Goal: Information Seeking & Learning: Check status

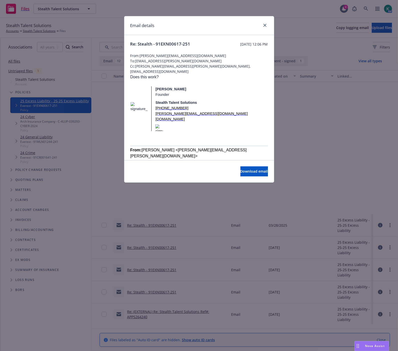
scroll to position [157, 0]
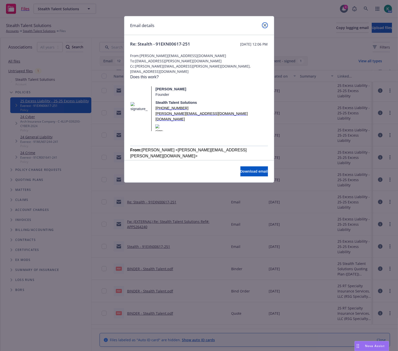
drag, startPoint x: 265, startPoint y: 26, endPoint x: 166, endPoint y: 106, distance: 127.1
click at [264, 26] on icon "close" at bounding box center [264, 25] width 3 height 3
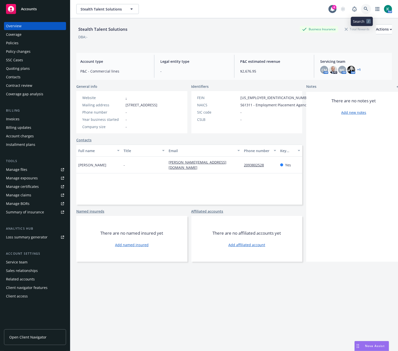
click at [361, 10] on link at bounding box center [366, 9] width 10 height 10
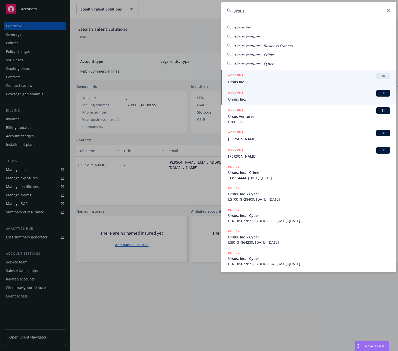
type input "ursus"
click at [248, 97] on span "Ursus, Inc." at bounding box center [309, 99] width 162 height 5
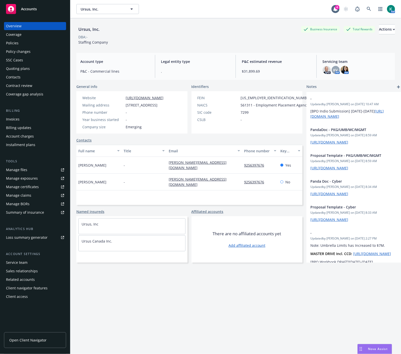
click at [329, 295] on div "Ursus, Inc. Business Insurance Total Rewards Actions DBA: - Staffing Company Ac…" at bounding box center [235, 192] width 319 height 348
click at [278, 291] on div "Ursus, Inc. Business Insurance Total Rewards Actions DBA: - Staffing Company Ac…" at bounding box center [235, 192] width 319 height 348
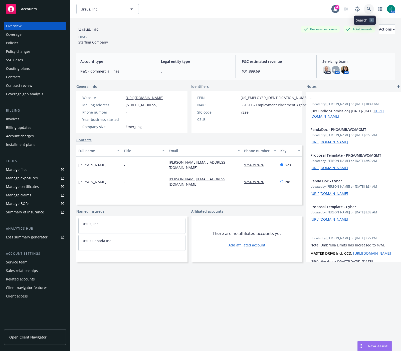
click at [367, 10] on icon at bounding box center [369, 9] width 5 height 5
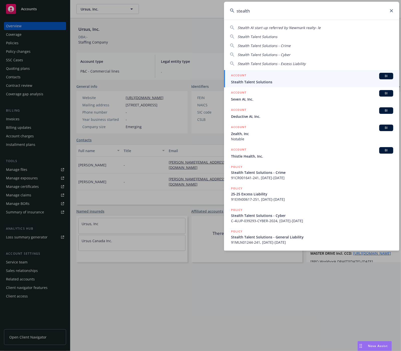
type input "stealth"
click at [311, 75] on div "ACCOUNT BI" at bounding box center [312, 76] width 162 height 7
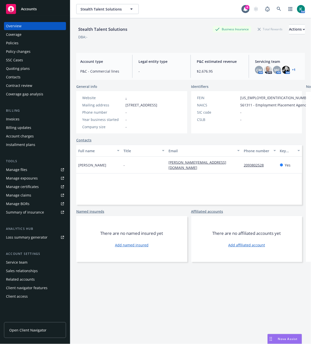
click at [13, 65] on div "Quoting plans" at bounding box center [18, 69] width 24 height 8
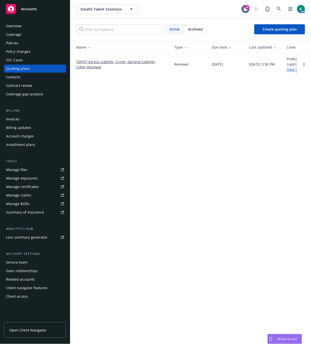
click at [112, 61] on link "09/03/25 Excess Liability, Crime, General Liability, Cyber Renewal" at bounding box center [121, 64] width 90 height 11
